Goal: Transaction & Acquisition: Purchase product/service

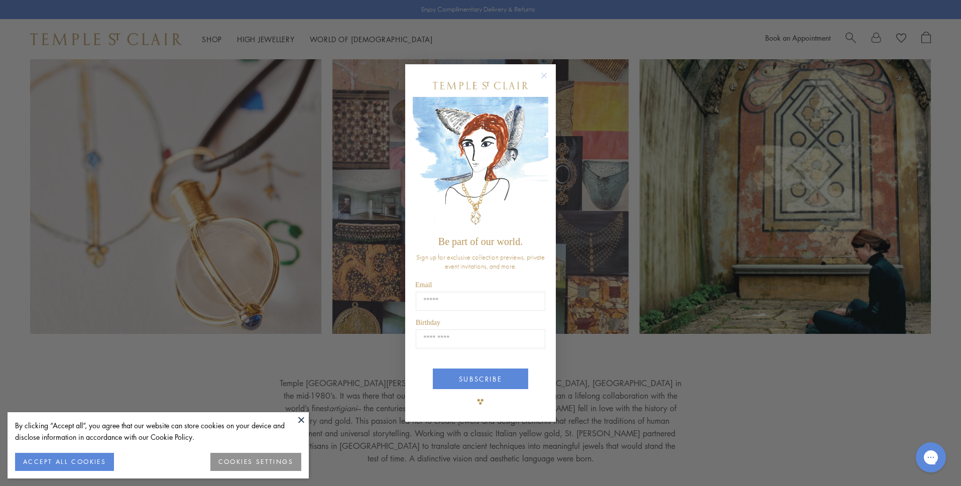
click at [547, 78] on circle "Close dialog" at bounding box center [544, 76] width 12 height 12
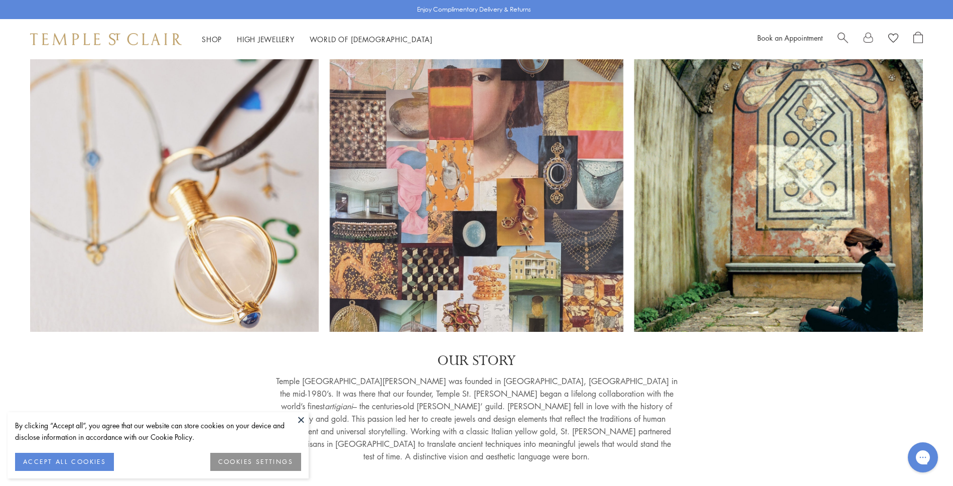
click at [301, 420] on button at bounding box center [301, 419] width 15 height 15
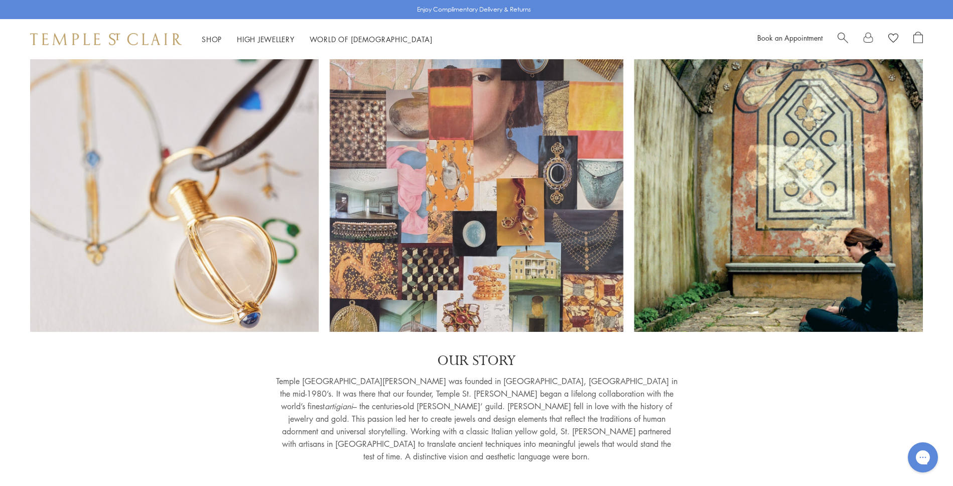
click at [922, 38] on span "Open Shopping Bag" at bounding box center [919, 38] width 10 height 12
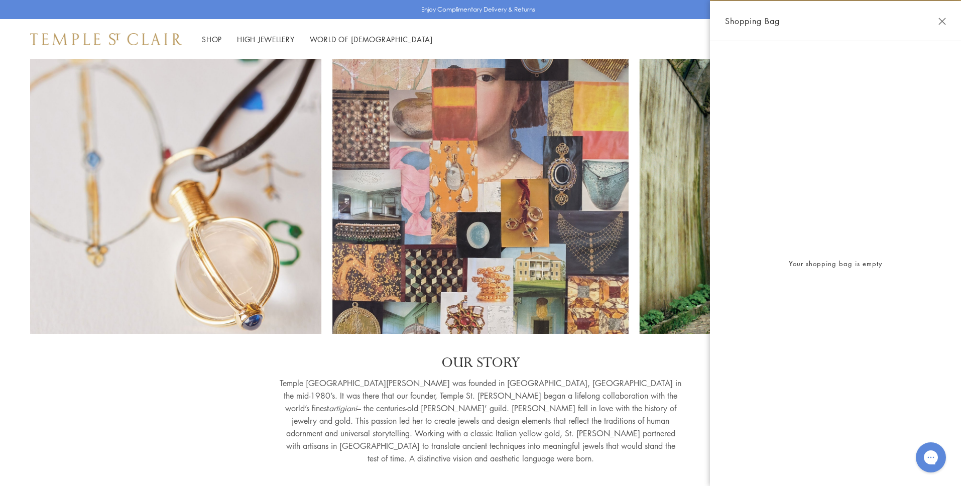
click at [602, 35] on div "Shop Shop Categories Amulets Pendants & Charms Lockets Chains & Leather Cords E…" at bounding box center [480, 39] width 961 height 40
click at [234, 371] on div "OUR STORY [GEOGRAPHIC_DATA][PERSON_NAME] was founded in [GEOGRAPHIC_DATA], [GEO…" at bounding box center [480, 412] width 900 height 116
click at [942, 22] on button "Close Shopping Bag" at bounding box center [942, 22] width 8 height 8
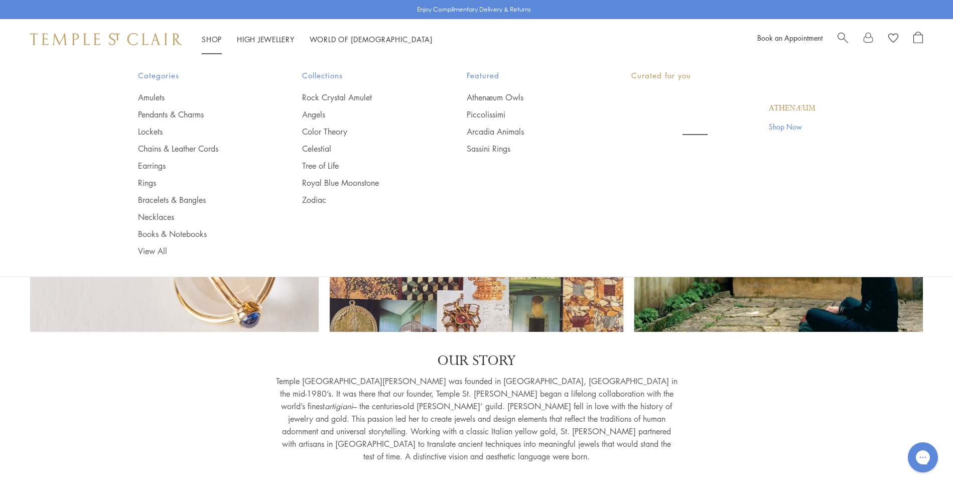
click at [217, 39] on link "Shop Shop" at bounding box center [212, 39] width 20 height 10
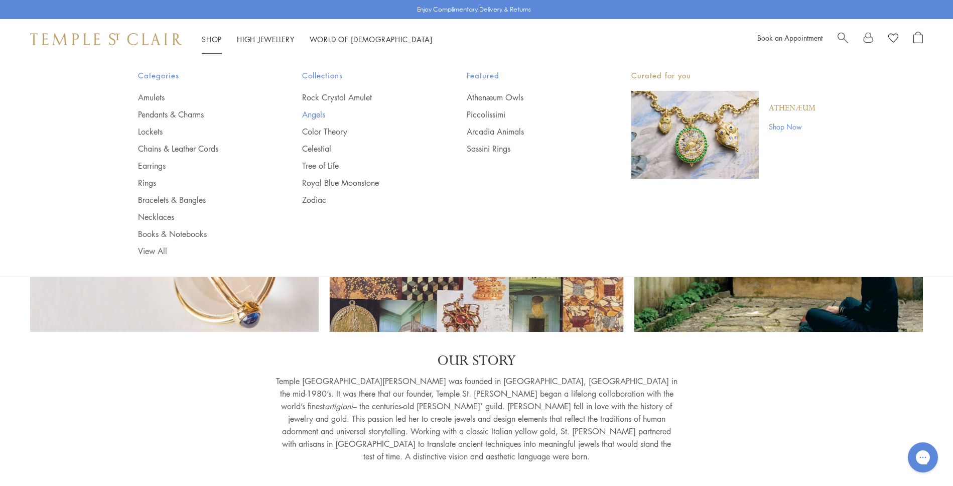
click at [314, 115] on link "Angels" at bounding box center [364, 114] width 124 height 11
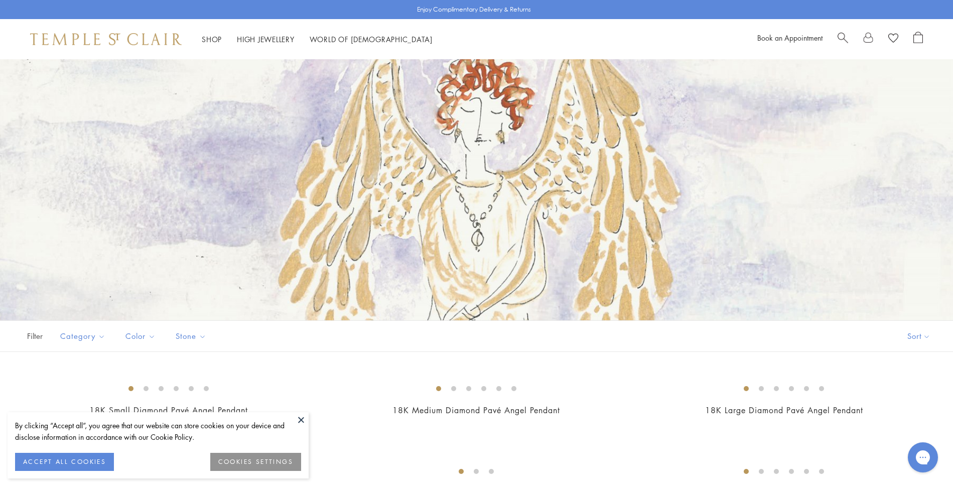
scroll to position [325, 0]
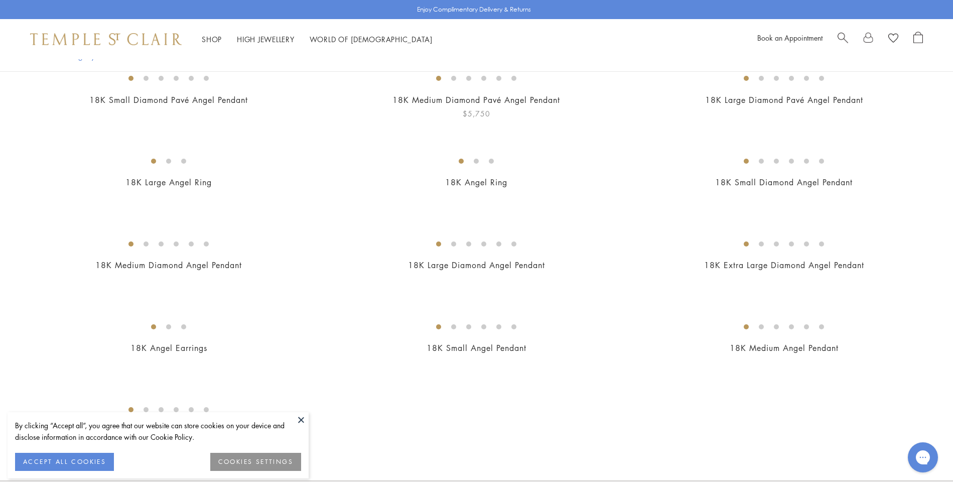
click at [0, 0] on img at bounding box center [0, 0] width 0 height 0
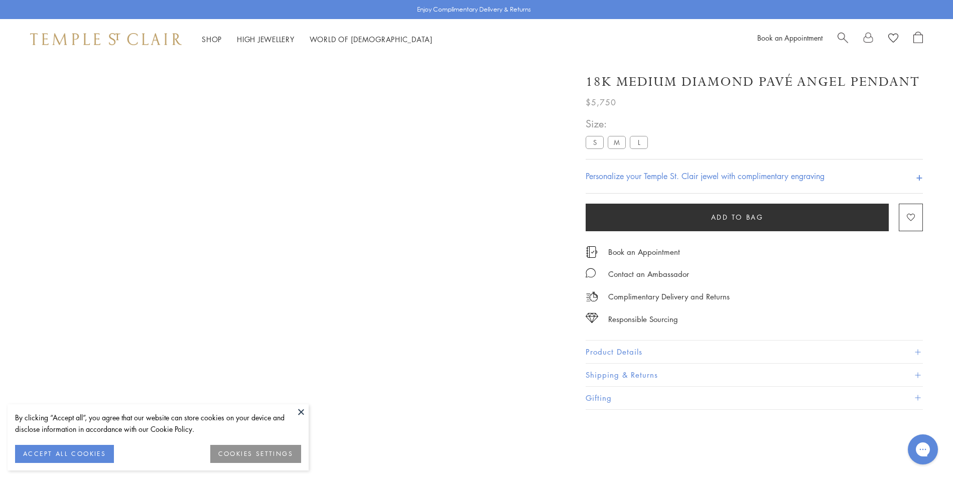
scroll to position [59, 0]
